Goal: Use online tool/utility: Use online tool/utility

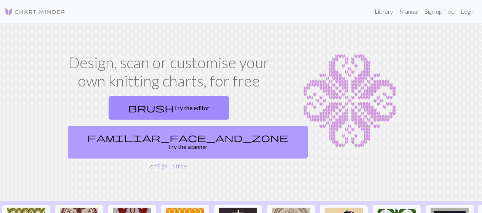
click at [206, 126] on link "familiar_face_and_zone Try the scanner" at bounding box center [188, 142] width 240 height 33
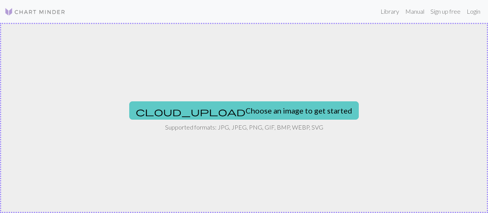
click at [206, 113] on button "cloud_upload Choose an image to get started" at bounding box center [243, 110] width 229 height 18
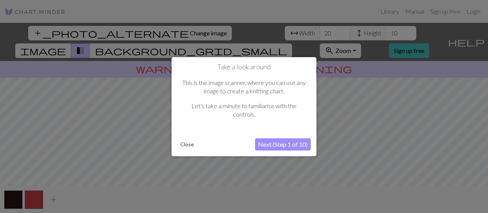
click at [286, 147] on button "Next (Step 1 of 10)" at bounding box center [283, 144] width 56 height 12
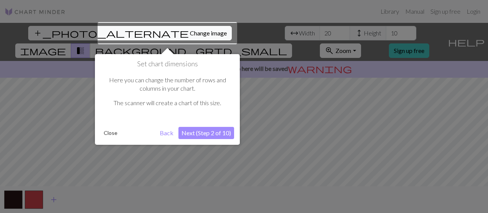
click at [186, 133] on button "Next (Step 2 of 10)" at bounding box center [206, 133] width 56 height 12
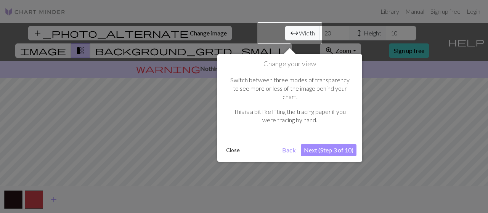
click at [327, 144] on button "Next (Step 3 of 10)" at bounding box center [329, 150] width 56 height 12
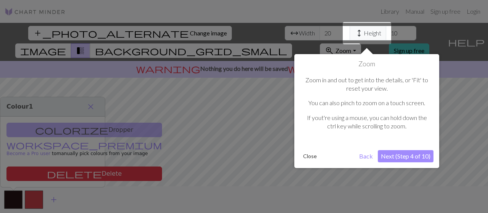
click at [392, 155] on button "Next (Step 4 of 10)" at bounding box center [406, 156] width 56 height 12
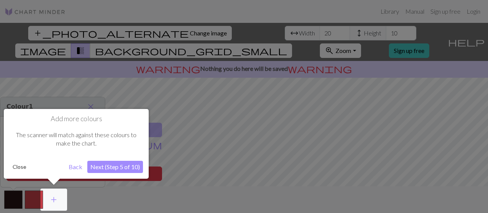
click at [114, 167] on button "Next (Step 5 of 10)" at bounding box center [115, 167] width 56 height 12
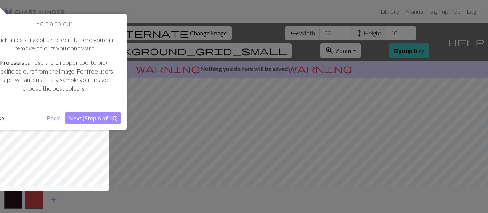
click at [98, 120] on button "Next (Step 6 of 10)" at bounding box center [93, 118] width 56 height 12
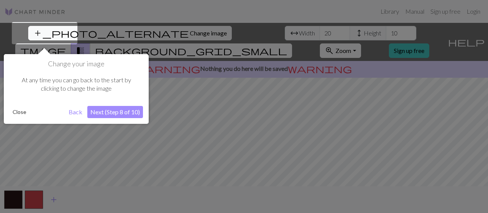
click at [121, 112] on button "Next (Step 8 of 10)" at bounding box center [115, 112] width 56 height 12
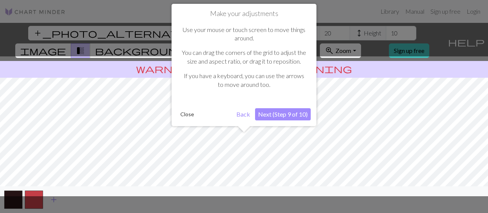
click at [288, 114] on button "Next (Step 9 of 10)" at bounding box center [283, 114] width 56 height 12
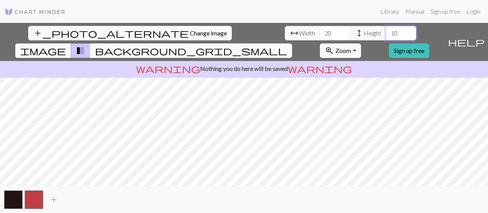
drag, startPoint x: 217, startPoint y: 31, endPoint x: 199, endPoint y: 34, distance: 18.2
click at [285, 34] on div "arrow_range Width 20 height Height 10" at bounding box center [350, 33] width 131 height 14
type input "20"
click at [244, 187] on div "add_photo_alternate Change image arrow_range Width 20 height Height 20 image tr…" at bounding box center [244, 118] width 488 height 190
click at [66, 45] on span "image" at bounding box center [43, 50] width 46 height 11
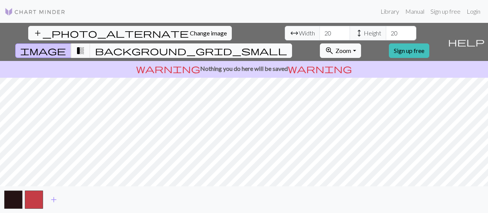
click at [292, 43] on button "background_grid_small" at bounding box center [191, 50] width 202 height 14
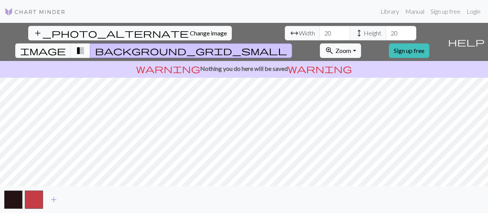
click at [85, 45] on span "transition_fade" at bounding box center [80, 50] width 9 height 11
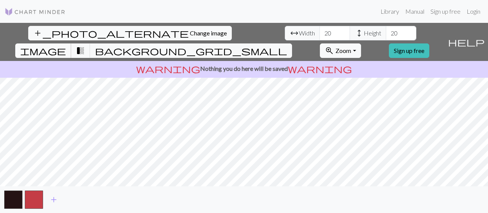
click at [71, 43] on button "image" at bounding box center [43, 50] width 56 height 14
drag, startPoint x: 60, startPoint y: 58, endPoint x: 54, endPoint y: 201, distance: 143.7
click at [54, 201] on span "add" at bounding box center [53, 199] width 9 height 11
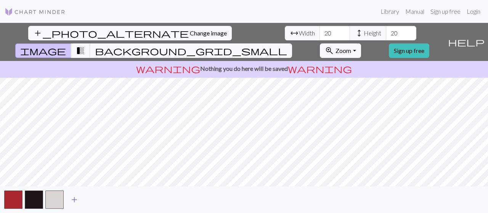
click at [80, 202] on button "add" at bounding box center [74, 199] width 19 height 14
click at [97, 202] on span "add" at bounding box center [94, 199] width 9 height 11
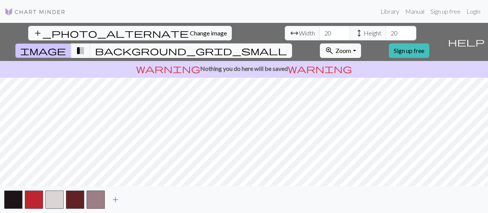
click at [112, 202] on span "add" at bounding box center [115, 199] width 9 height 11
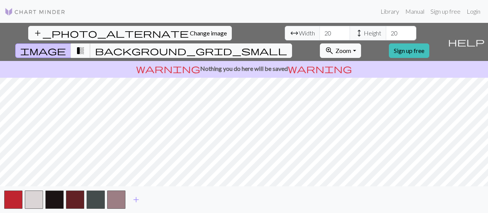
click at [90, 43] on button "transition_fade" at bounding box center [80, 50] width 19 height 14
click at [131, 200] on span "add" at bounding box center [135, 199] width 9 height 11
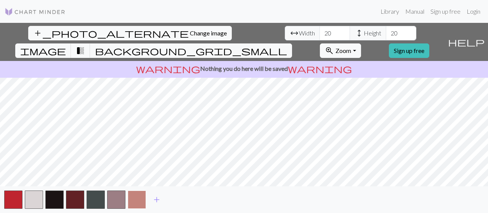
click at [141, 201] on button "button" at bounding box center [137, 199] width 18 height 18
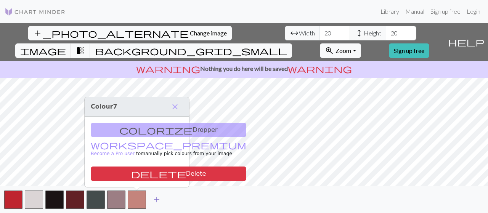
click at [158, 200] on span "add" at bounding box center [156, 199] width 9 height 11
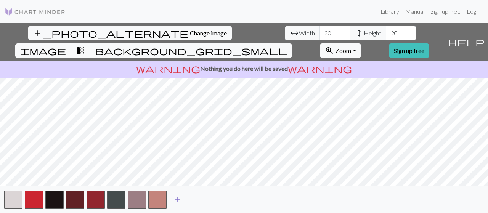
click at [179, 200] on span "add" at bounding box center [177, 199] width 9 height 11
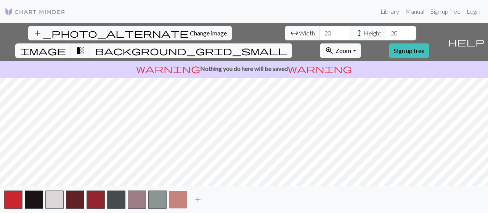
click at [186, 200] on button "button" at bounding box center [178, 199] width 18 height 18
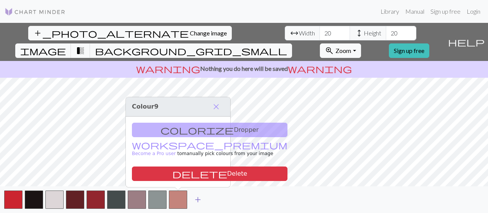
click at [202, 198] on span "add" at bounding box center [197, 199] width 9 height 11
